Goal: Task Accomplishment & Management: Manage account settings

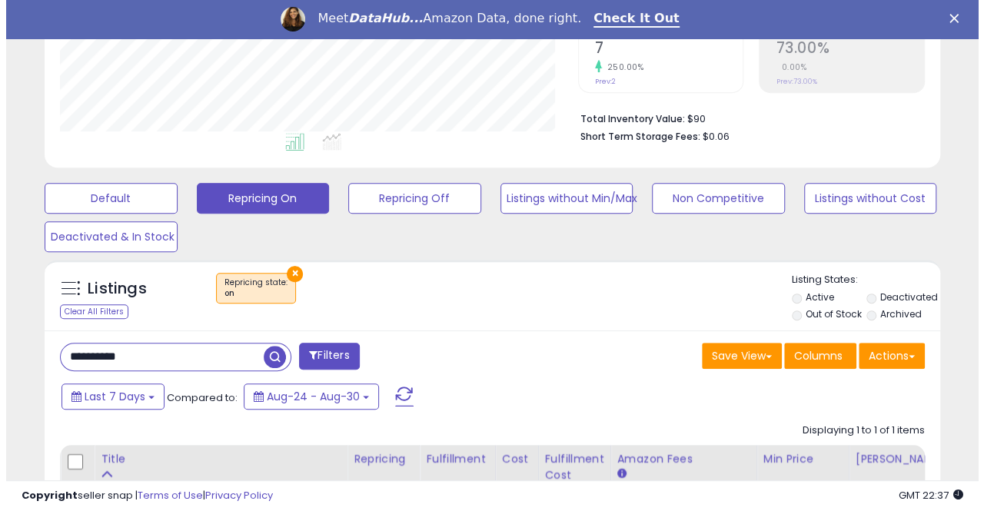
scroll to position [310, 0]
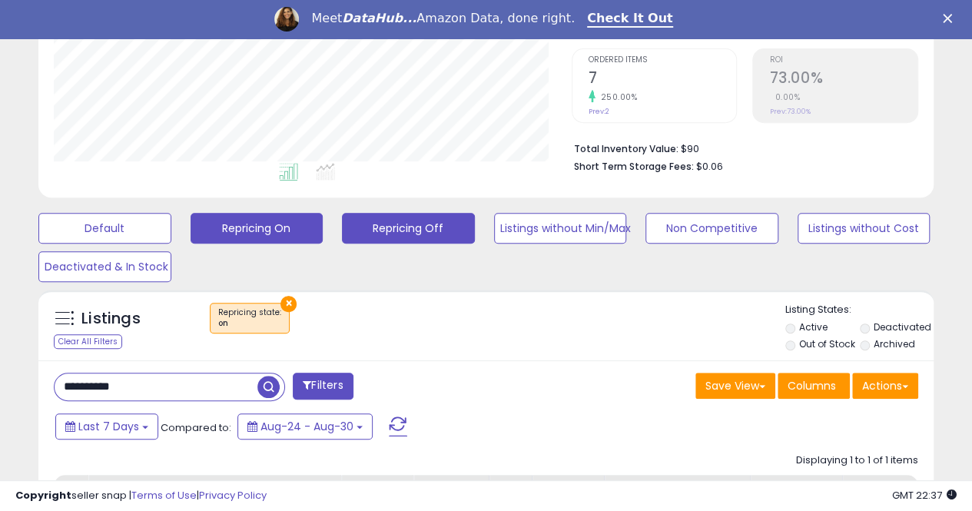
click at [375, 229] on button "Repricing Off" at bounding box center [408, 228] width 133 height 31
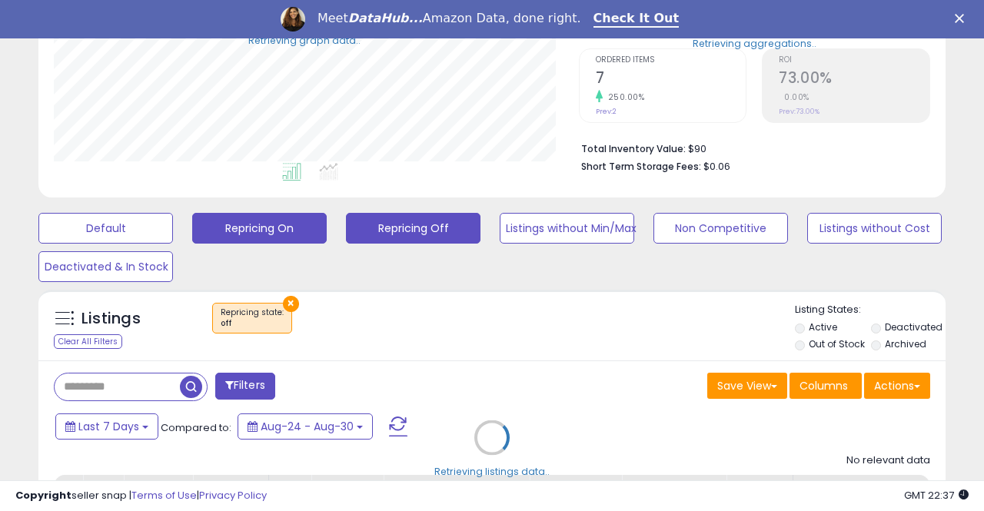
scroll to position [768116, 767913]
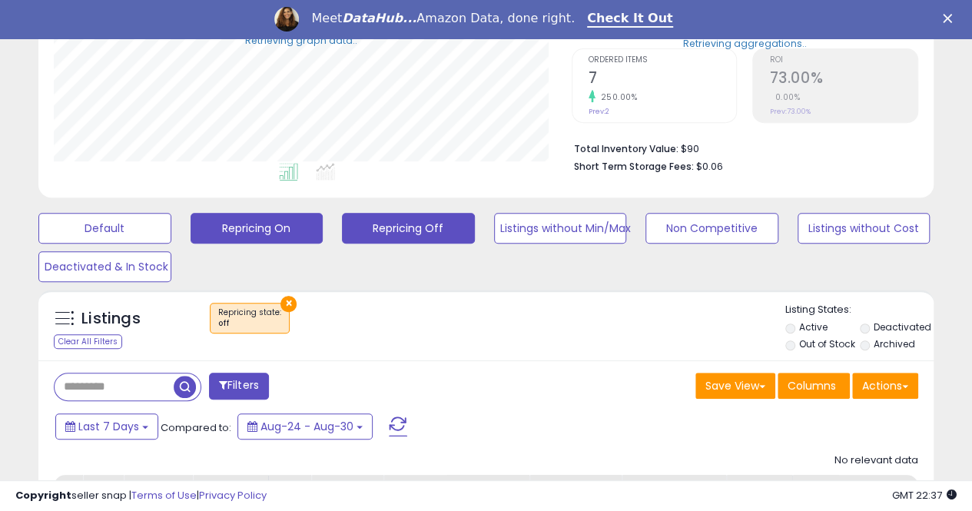
click at [272, 231] on button "Repricing On" at bounding box center [257, 228] width 133 height 31
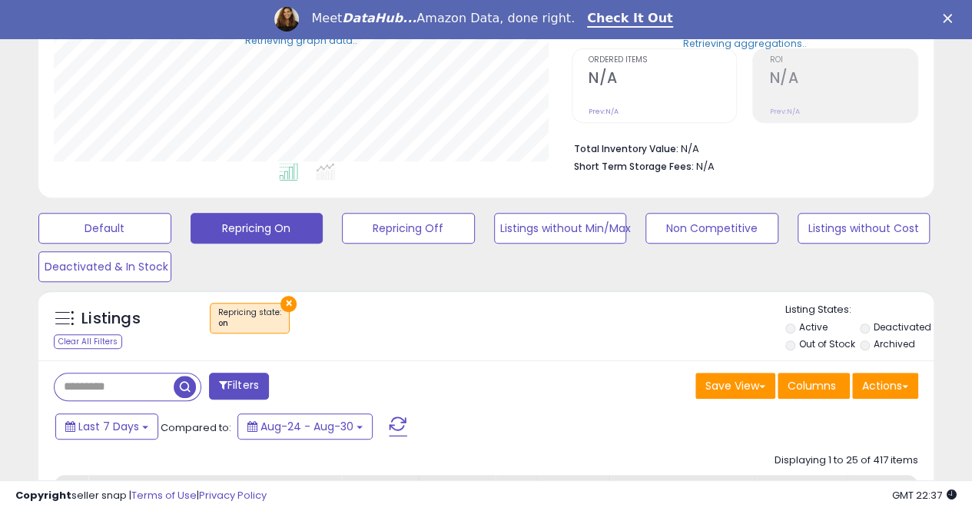
scroll to position [315, 518]
click at [138, 420] on button "Last 7 Days" at bounding box center [106, 426] width 103 height 26
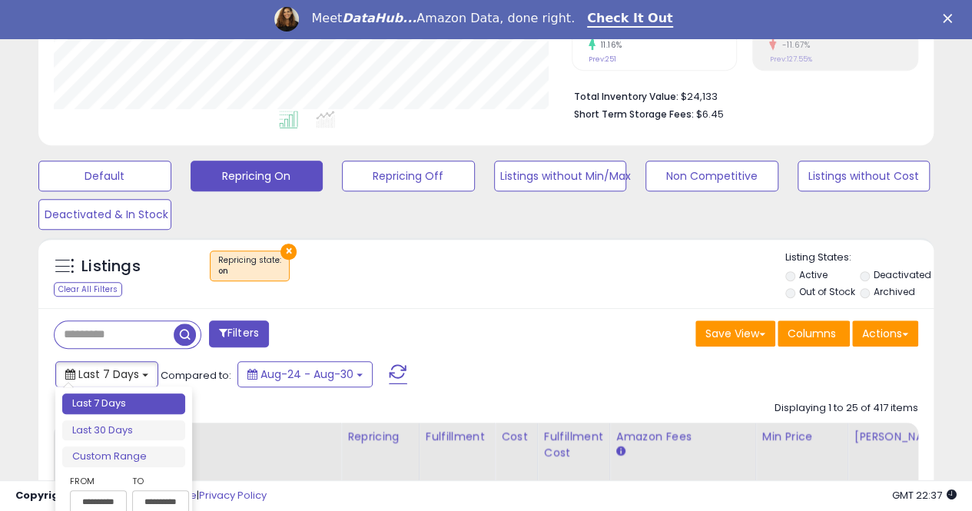
scroll to position [387, 0]
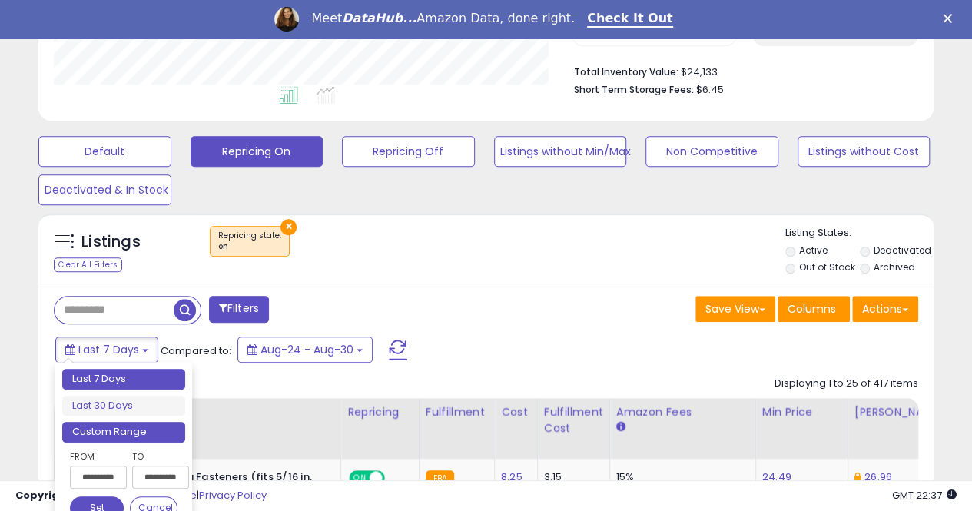
click at [106, 431] on li "Custom Range" at bounding box center [123, 432] width 123 height 21
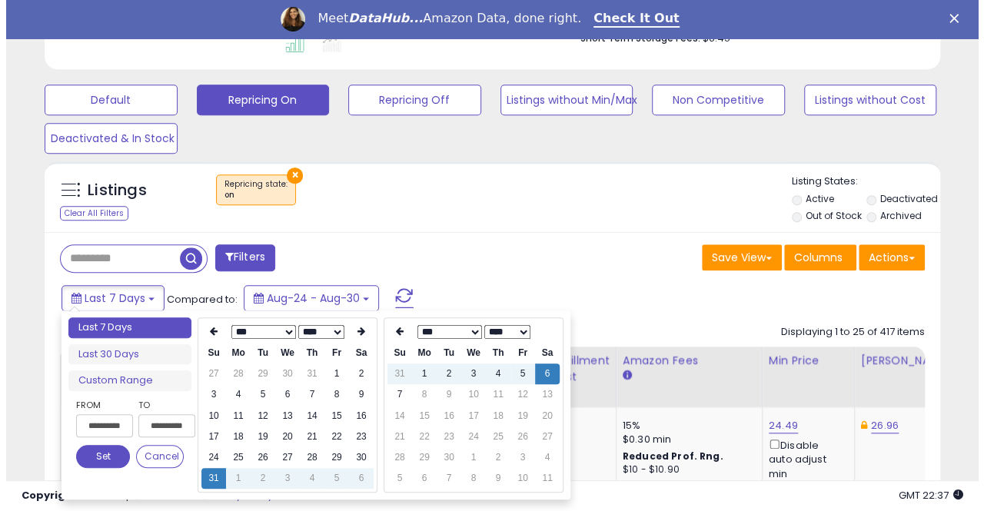
scroll to position [463, 0]
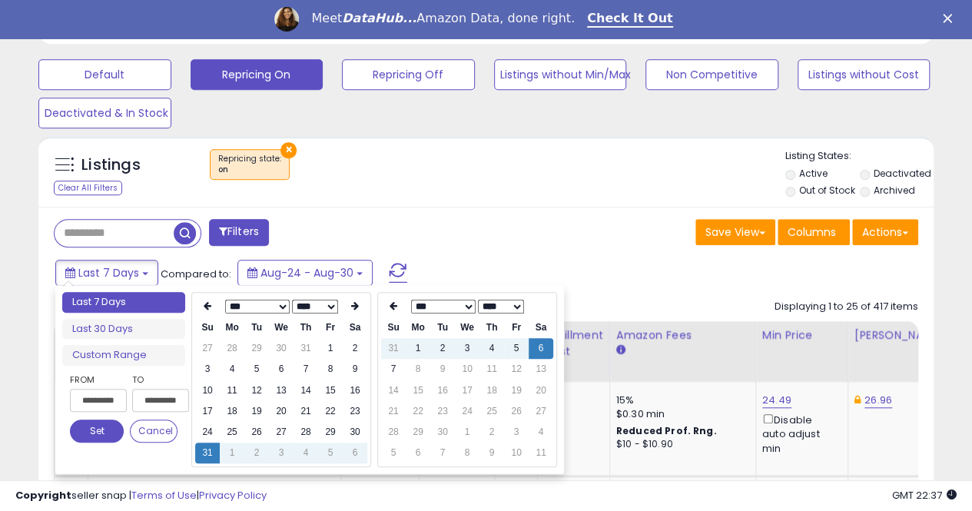
click at [89, 395] on input "**********" at bounding box center [98, 400] width 57 height 23
click at [97, 401] on input "**********" at bounding box center [98, 400] width 57 height 23
type input "********"
click at [101, 426] on button "Set" at bounding box center [97, 431] width 54 height 23
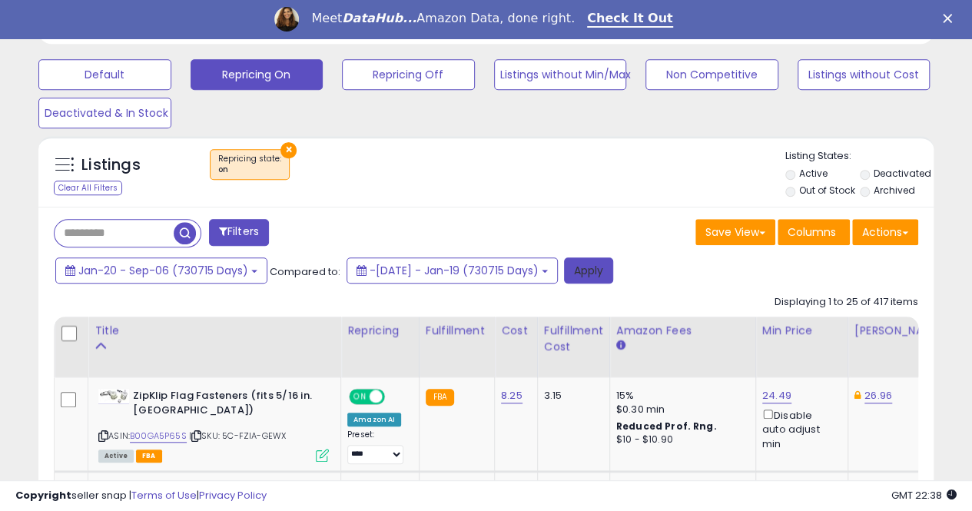
click at [608, 270] on button "Apply" at bounding box center [588, 270] width 49 height 26
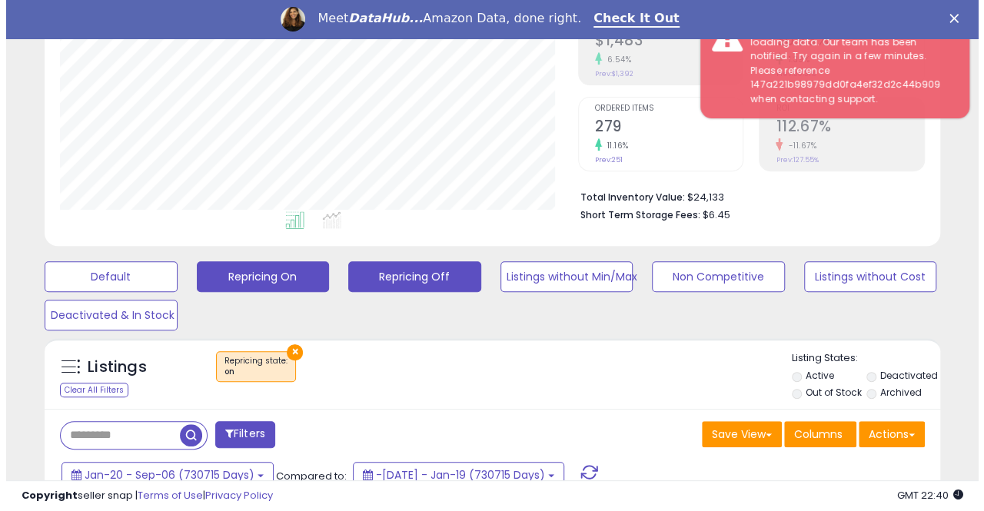
scroll to position [310, 0]
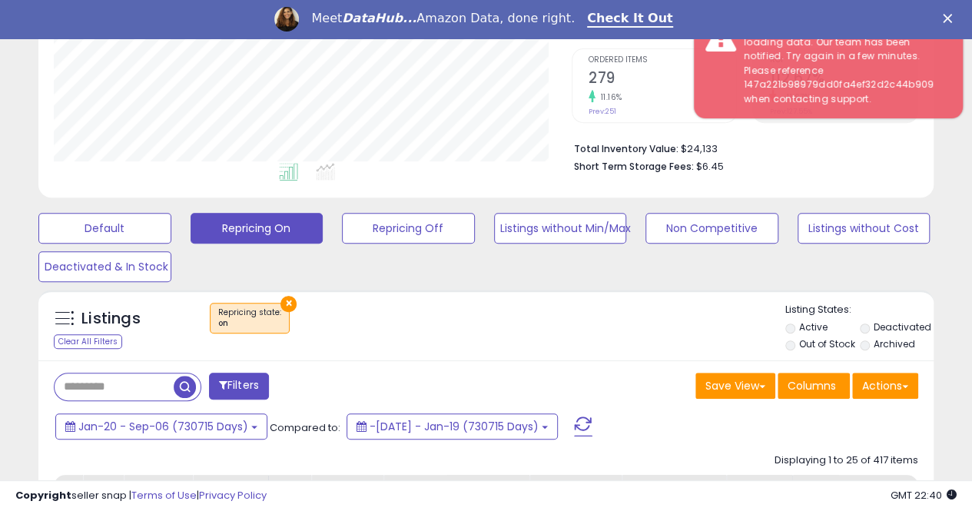
click at [592, 425] on span at bounding box center [583, 426] width 18 height 20
click at [592, 422] on span at bounding box center [583, 426] width 18 height 20
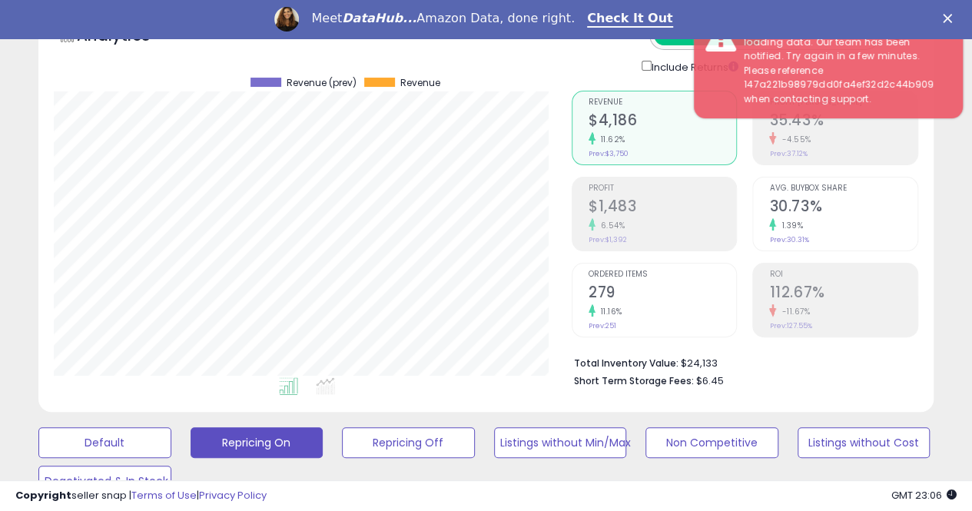
scroll to position [0, 0]
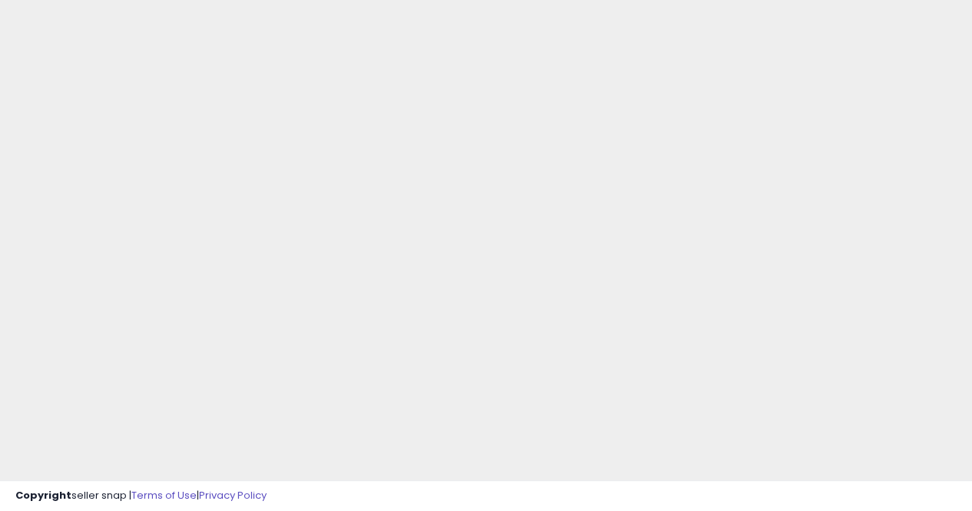
scroll to position [77, 0]
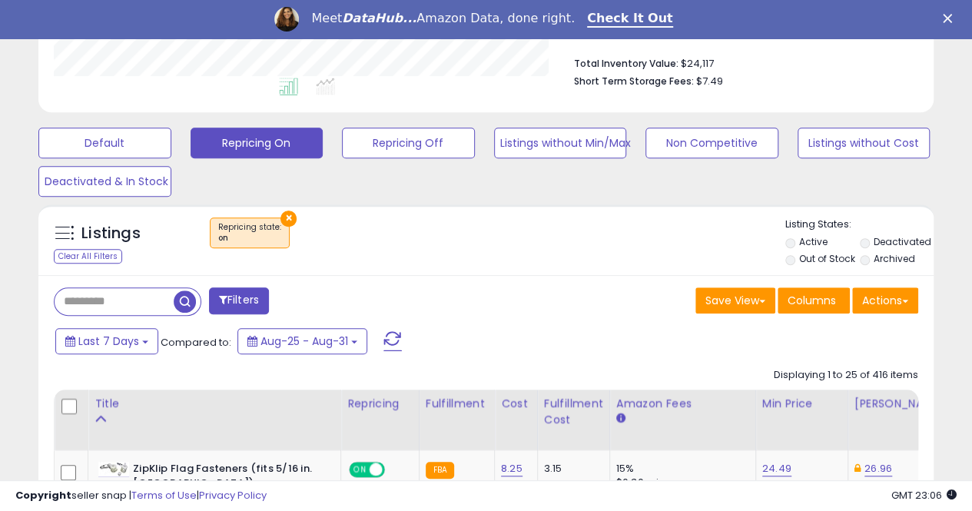
scroll to position [384, 0]
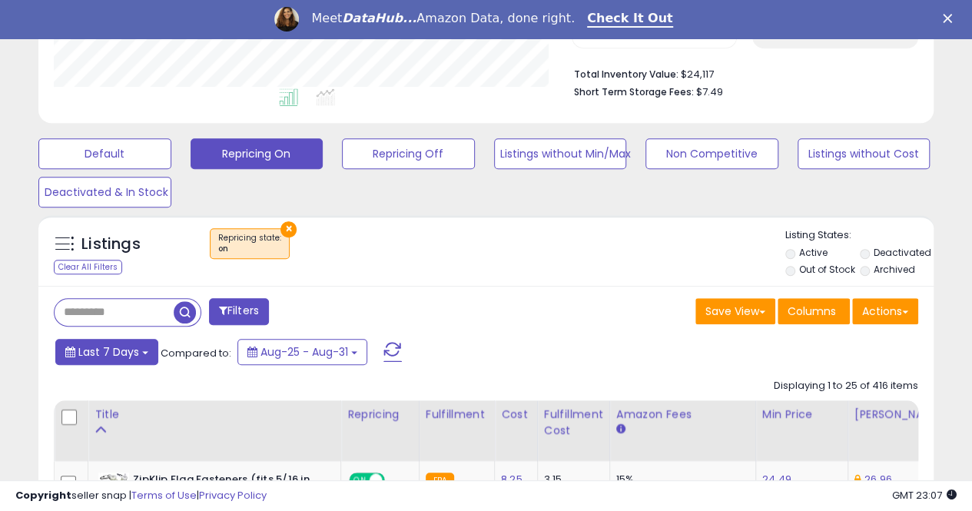
click at [144, 351] on b at bounding box center [145, 352] width 6 height 3
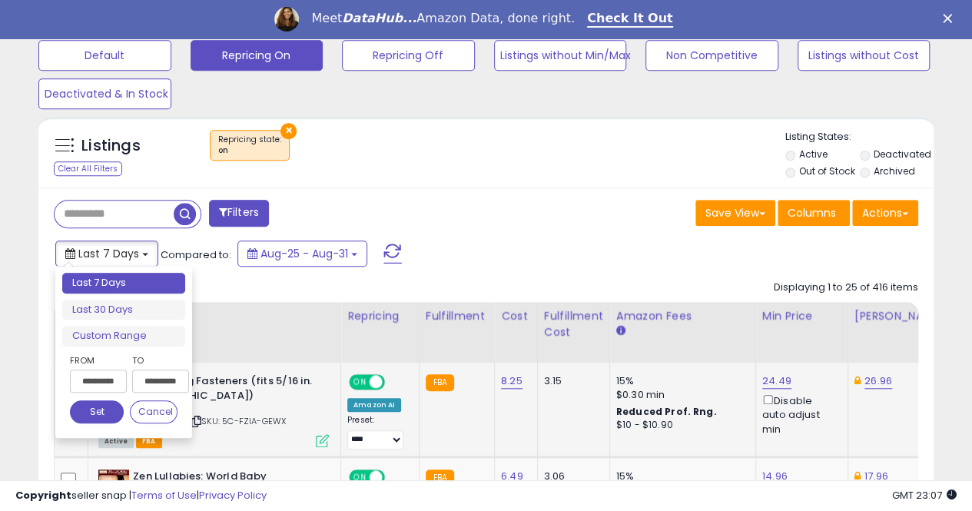
scroll to position [538, 0]
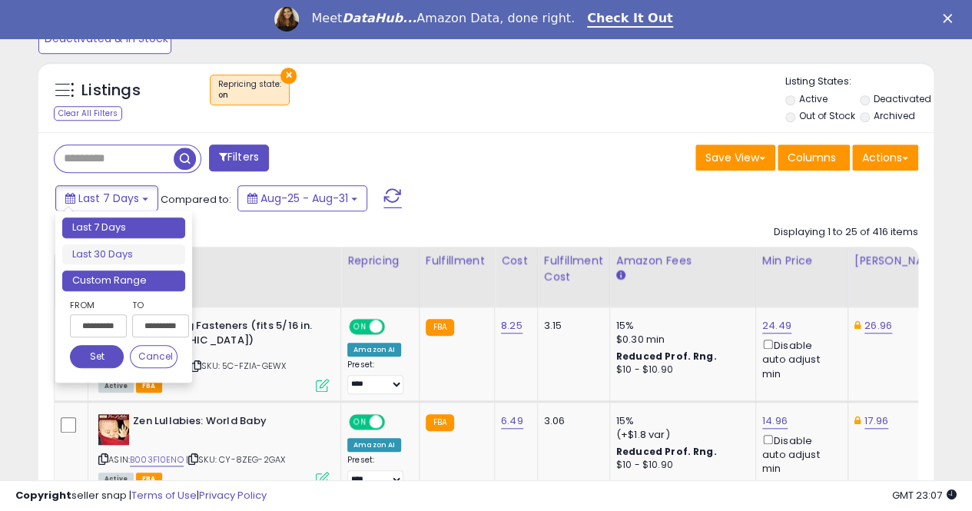
click at [97, 278] on li "Custom Range" at bounding box center [123, 280] width 123 height 21
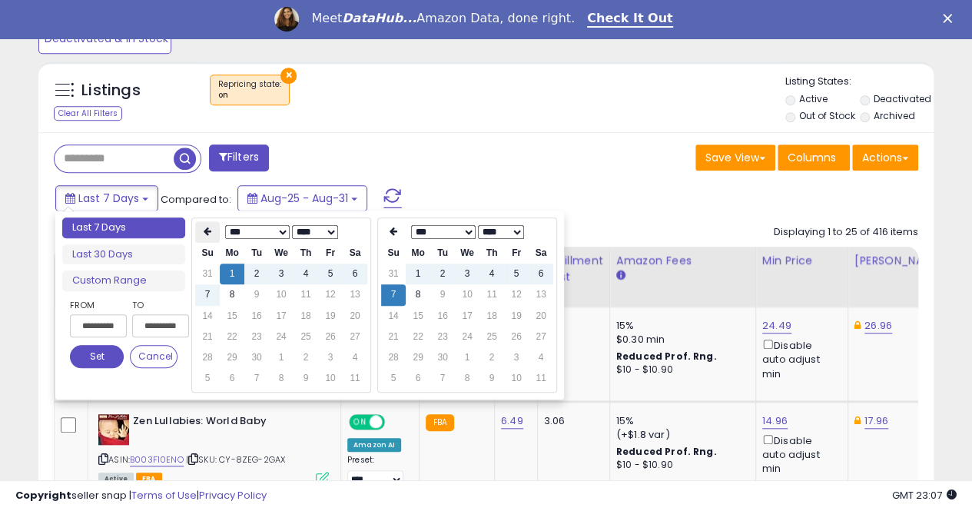
click at [207, 228] on icon at bounding box center [208, 231] width 8 height 9
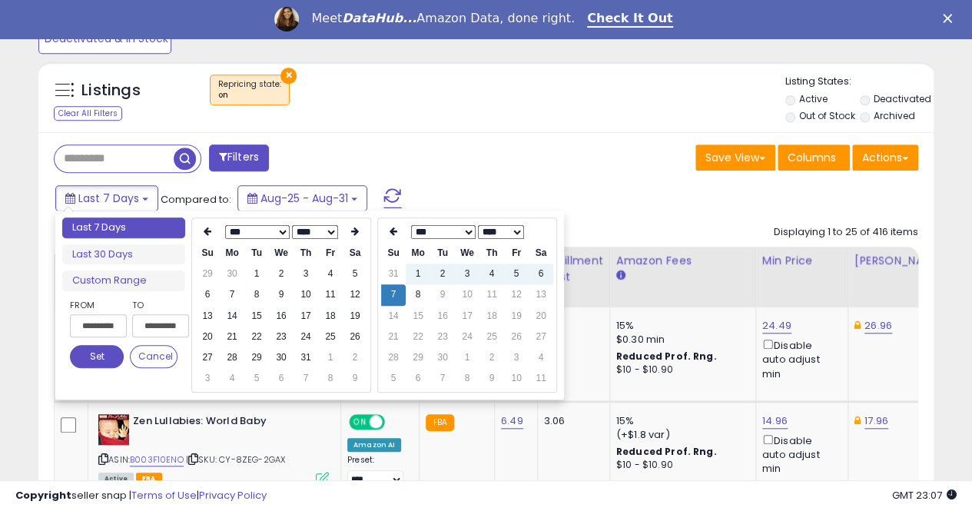
click at [207, 228] on icon at bounding box center [208, 231] width 8 height 9
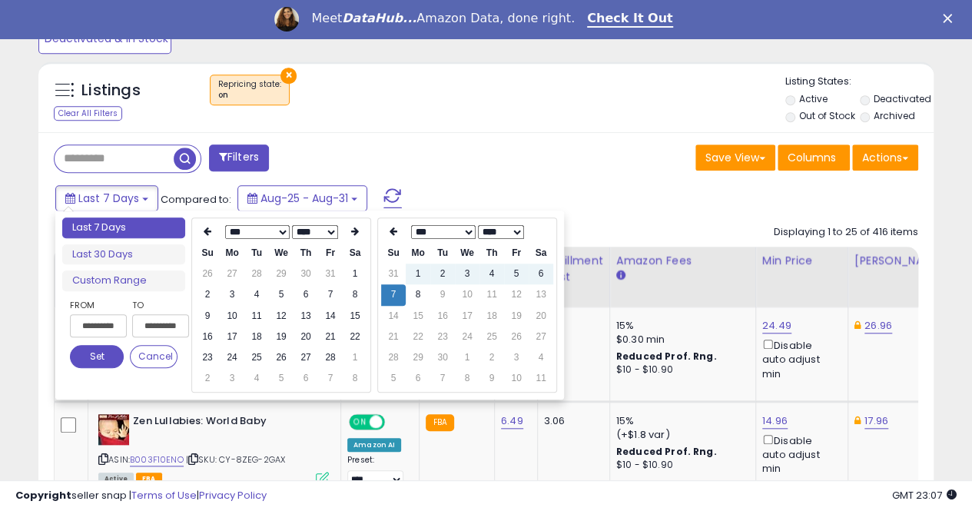
click at [207, 228] on icon at bounding box center [208, 231] width 8 height 9
click at [357, 231] on icon at bounding box center [355, 231] width 8 height 9
click at [286, 272] on td "1" at bounding box center [281, 274] width 25 height 21
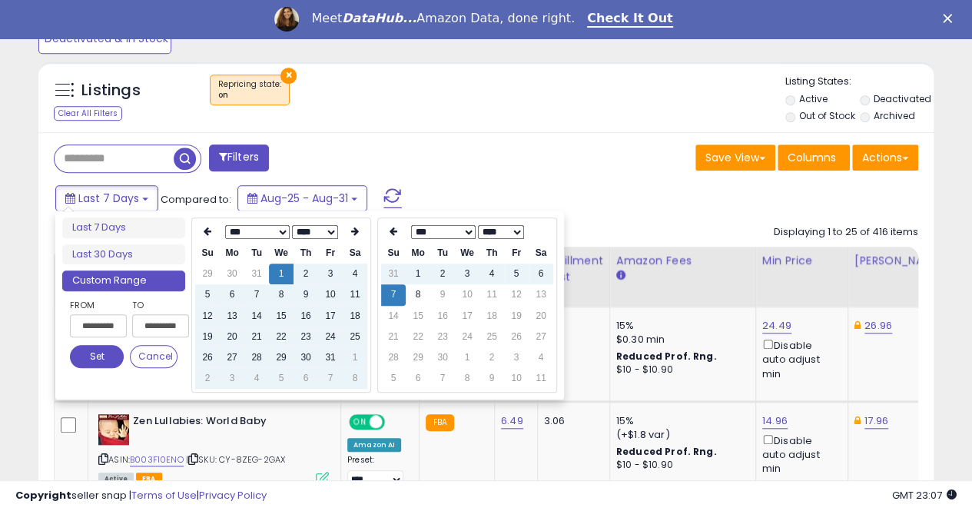
type input "**********"
drag, startPoint x: 108, startPoint y: 359, endPoint x: 261, endPoint y: 331, distance: 155.4
click at [108, 359] on button "Set" at bounding box center [97, 356] width 54 height 23
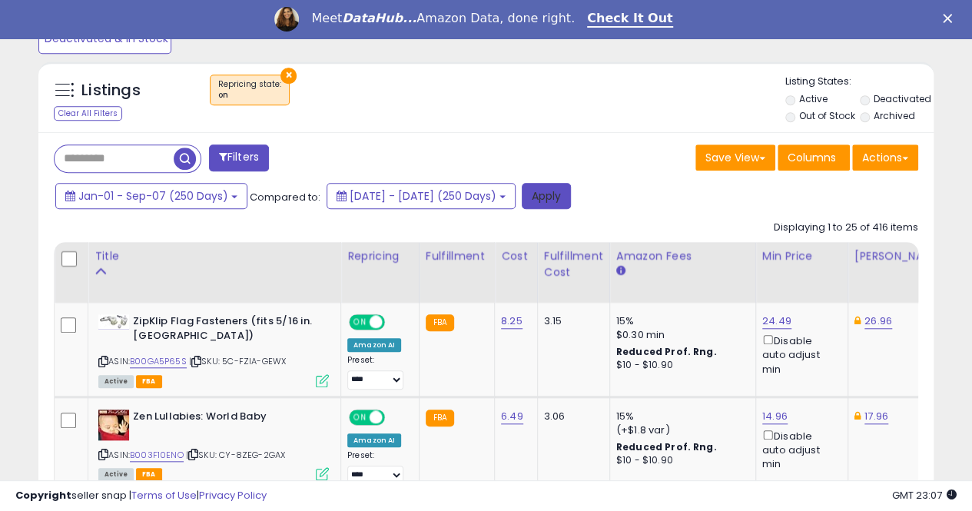
drag, startPoint x: 599, startPoint y: 197, endPoint x: 437, endPoint y: 203, distance: 162.3
click at [571, 197] on button "Apply" at bounding box center [546, 196] width 49 height 26
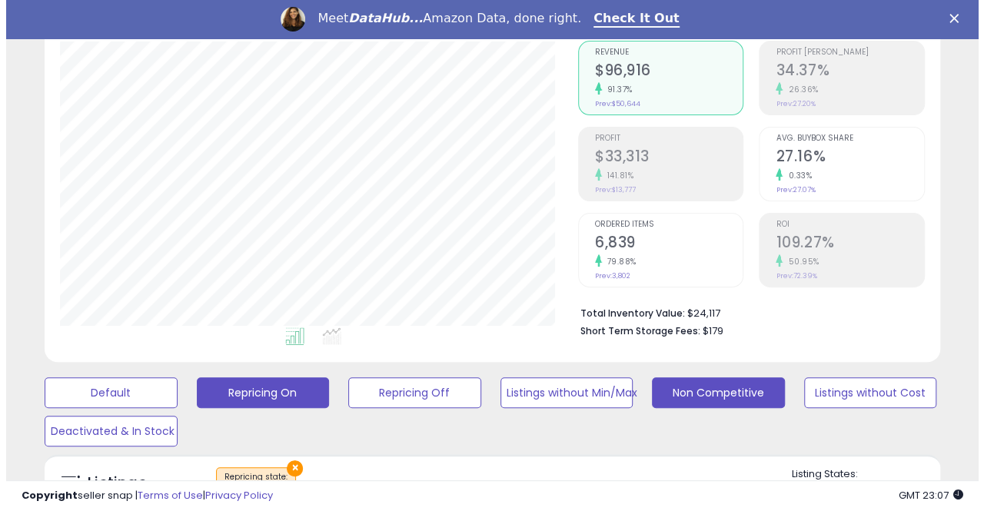
scroll to position [94, 0]
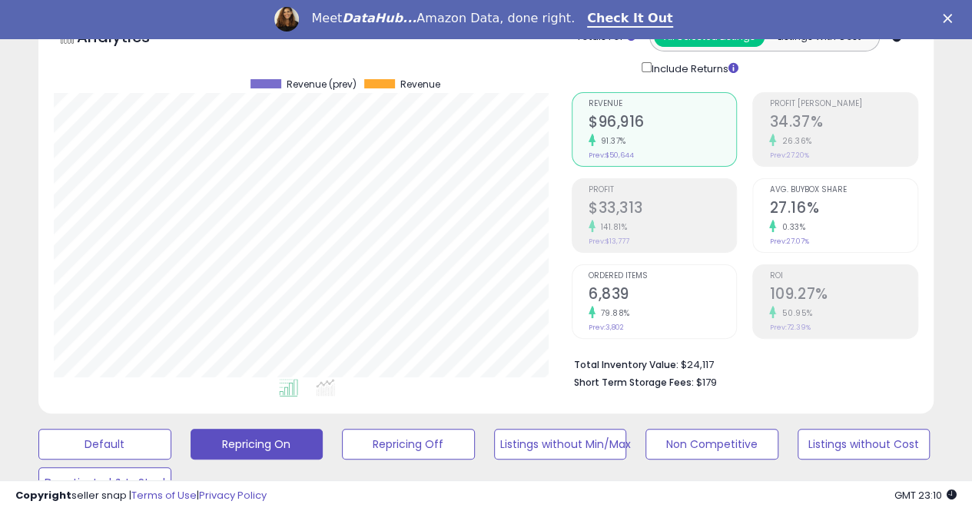
click at [626, 204] on h2 "$33,313" at bounding box center [663, 209] width 148 height 21
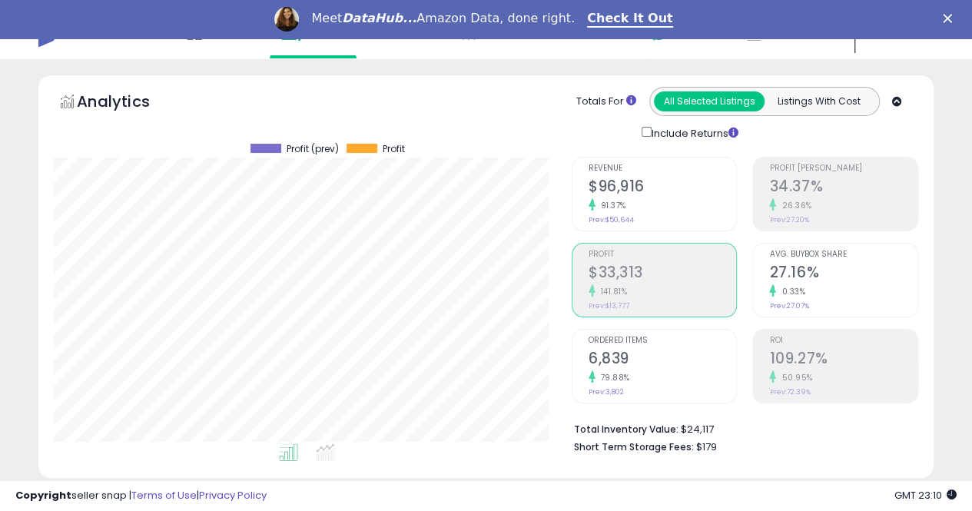
scroll to position [17, 0]
